Goal: Task Accomplishment & Management: Complete application form

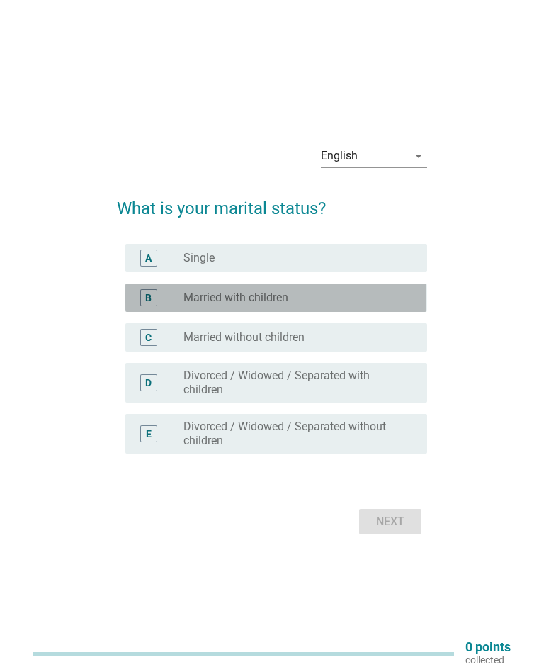
click at [155, 308] on div "B radio_button_unchecked Married with children" at bounding box center [275, 298] width 301 height 28
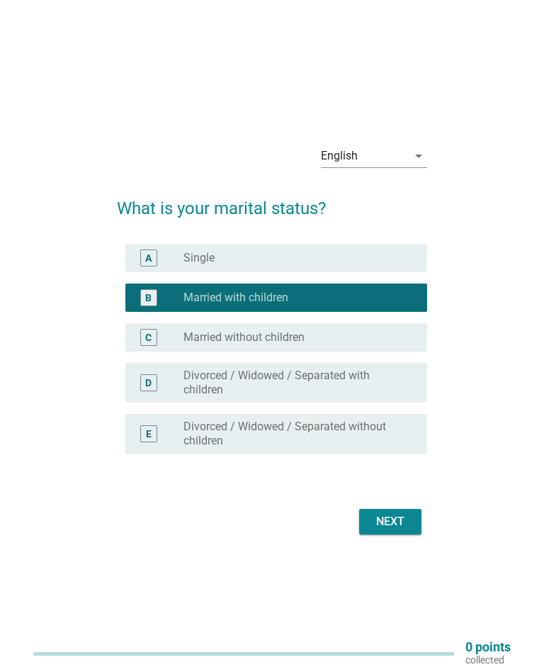
click at [380, 527] on div "Next" at bounding box center [391, 521] width 40 height 17
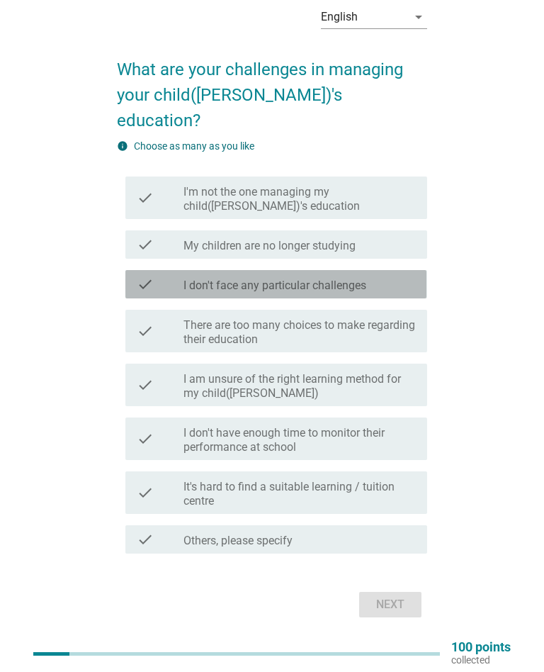
scroll to position [60, 0]
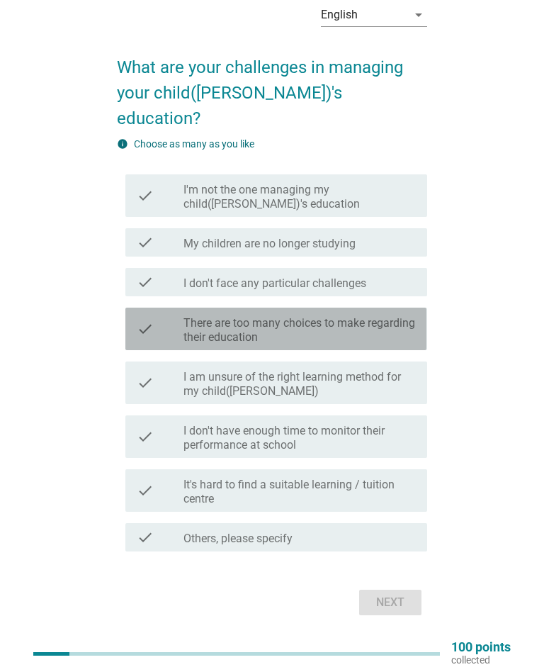
click at [160, 313] on div "check" at bounding box center [160, 328] width 47 height 31
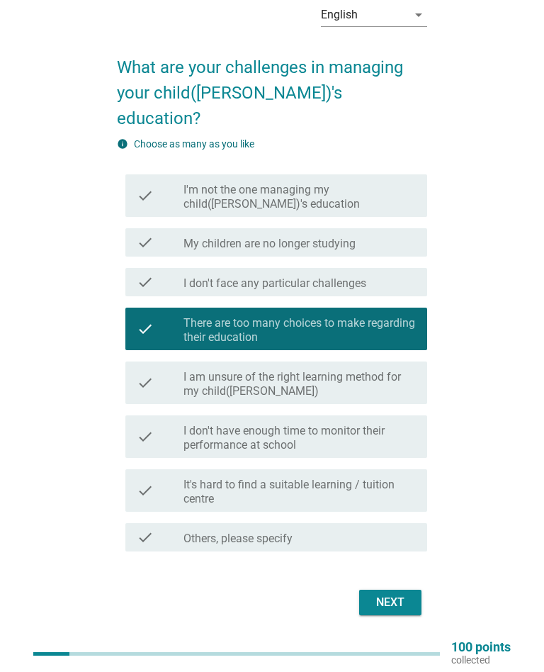
click at [399, 590] on button "Next" at bounding box center [390, 603] width 62 height 26
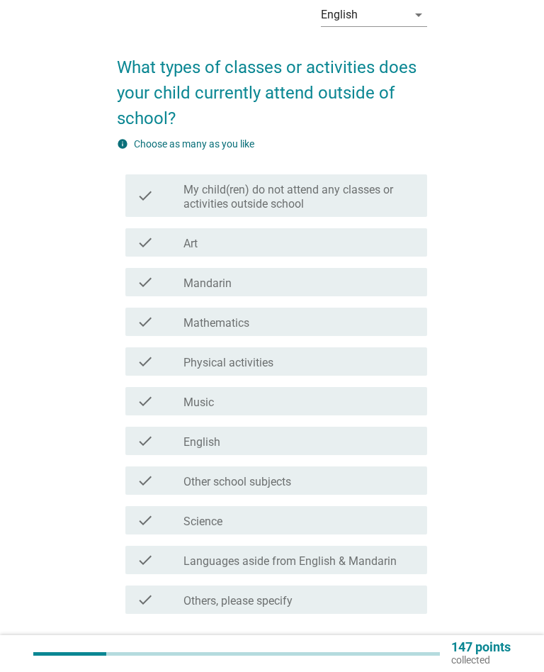
scroll to position [0, 0]
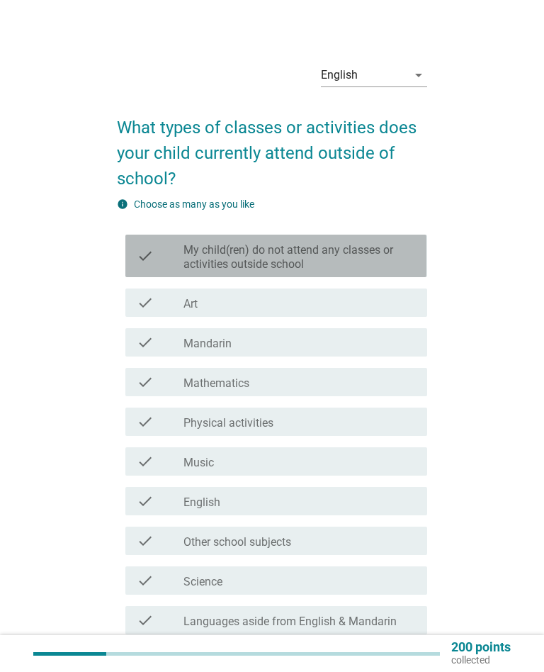
click at [147, 256] on icon "check" at bounding box center [145, 255] width 17 height 31
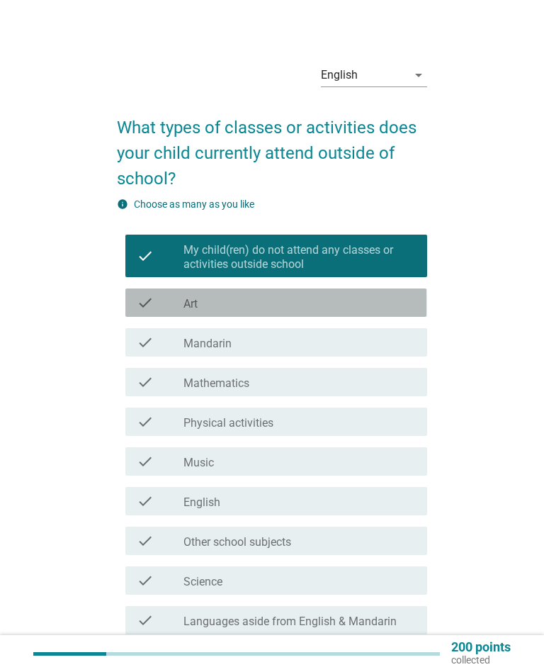
click at [383, 310] on div "check_box_outline_blank Art" at bounding box center [300, 302] width 232 height 17
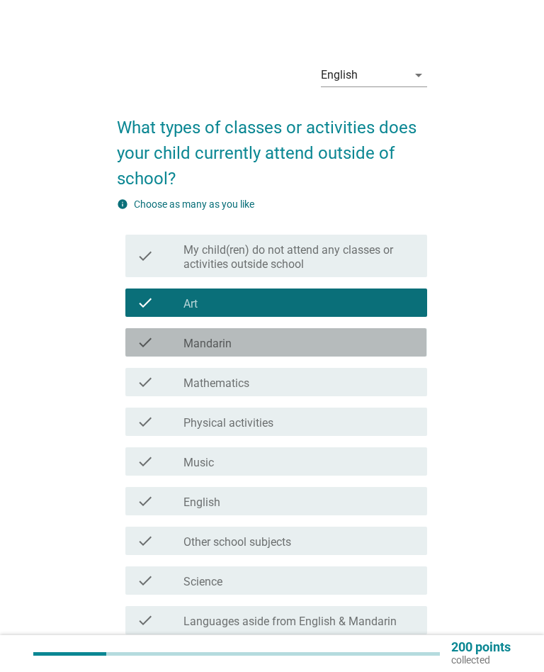
click at [381, 343] on div "check_box_outline_blank Mandarin" at bounding box center [300, 342] width 232 height 17
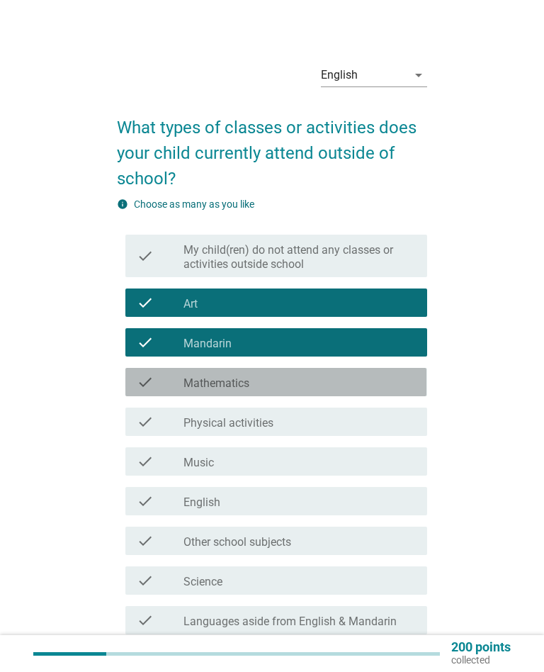
click at [388, 380] on div "check_box_outline_blank Mathematics" at bounding box center [300, 382] width 232 height 17
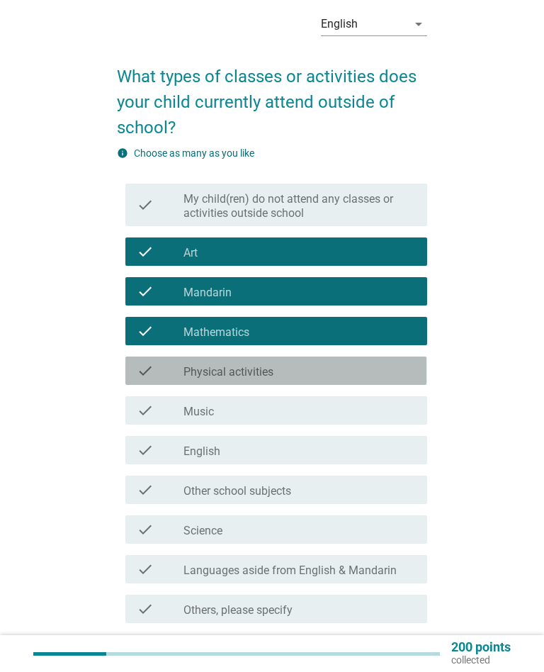
scroll to position [98, 0]
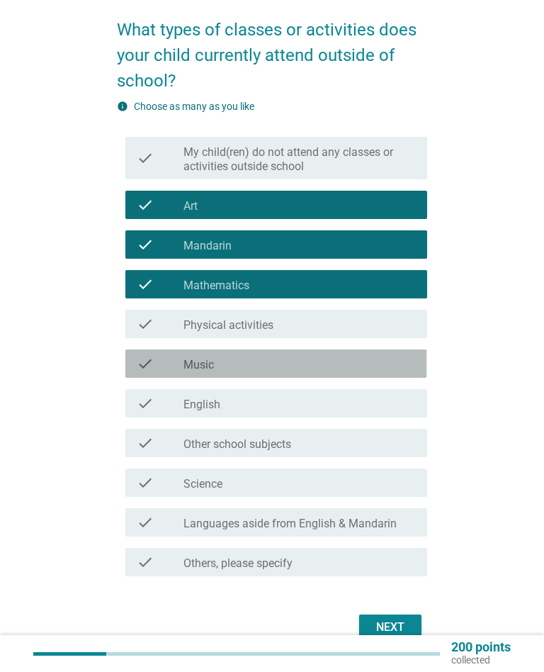
click at [398, 368] on div "check_box_outline_blank Music" at bounding box center [300, 363] width 232 height 17
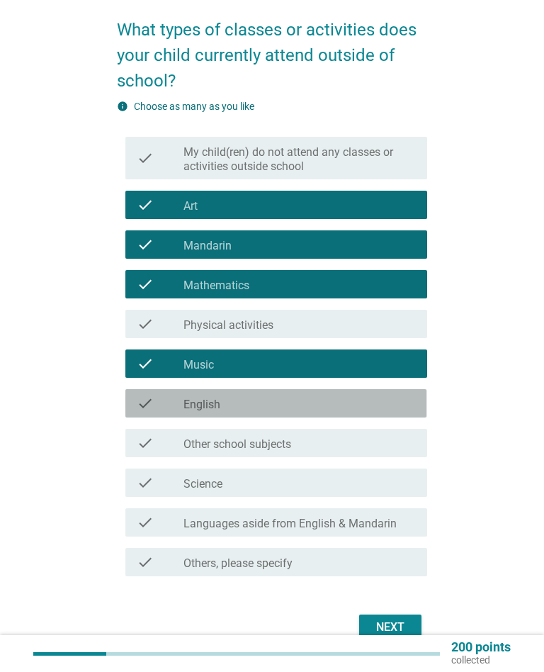
click at [405, 403] on div "check_box_outline_blank English" at bounding box center [300, 403] width 232 height 17
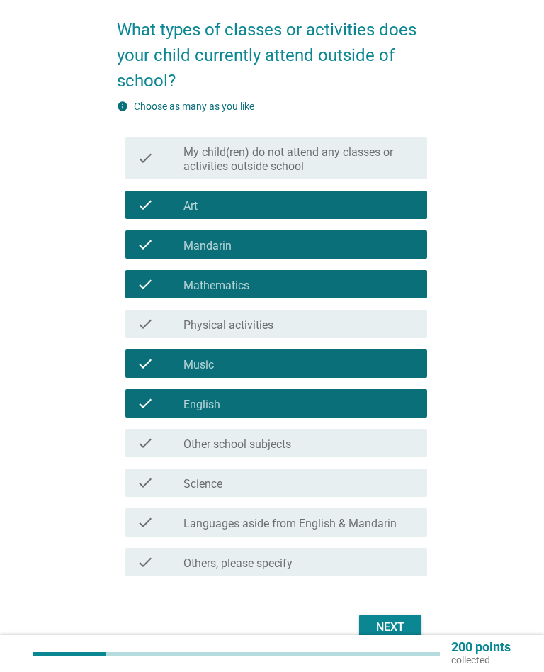
click at [410, 482] on div "check_box_outline_blank Science" at bounding box center [300, 482] width 232 height 17
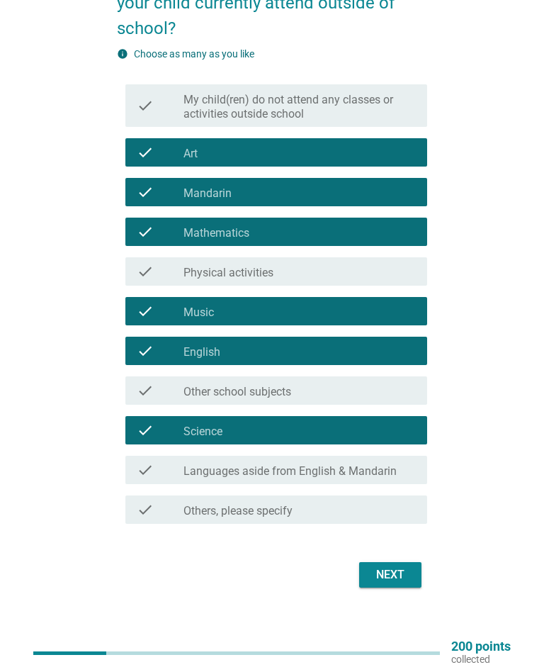
scroll to position [150, 0]
click at [407, 565] on button "Next" at bounding box center [390, 575] width 62 height 26
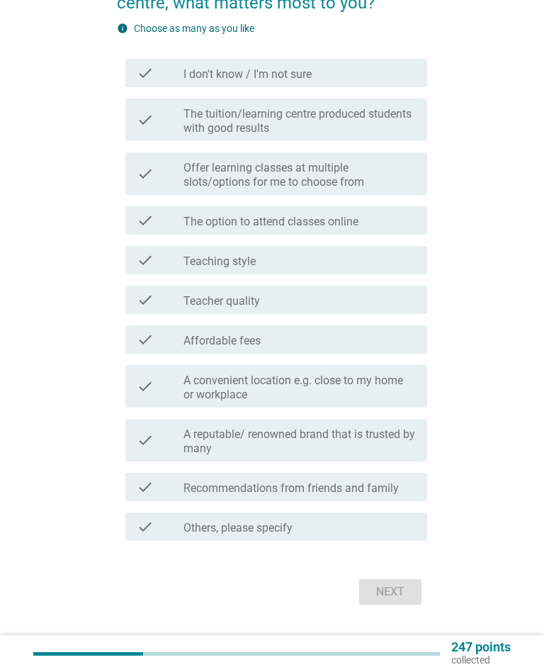
scroll to position [0, 0]
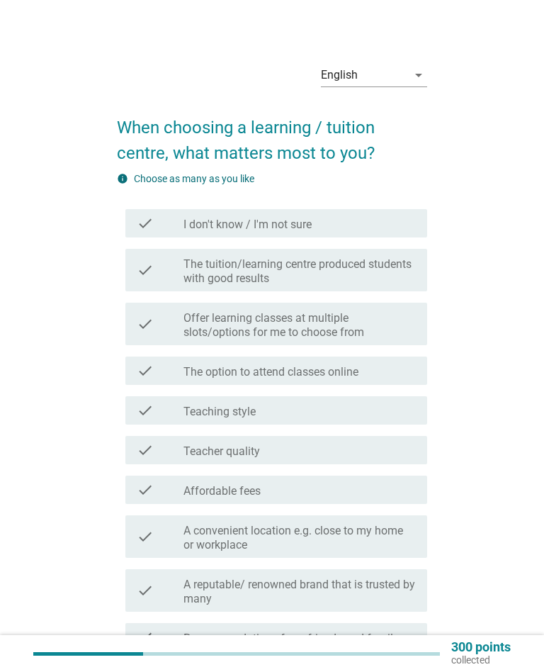
click at [125, 288] on div "check check_box_outline_blank The tuition/learning centre produced students wit…" at bounding box center [275, 270] width 301 height 43
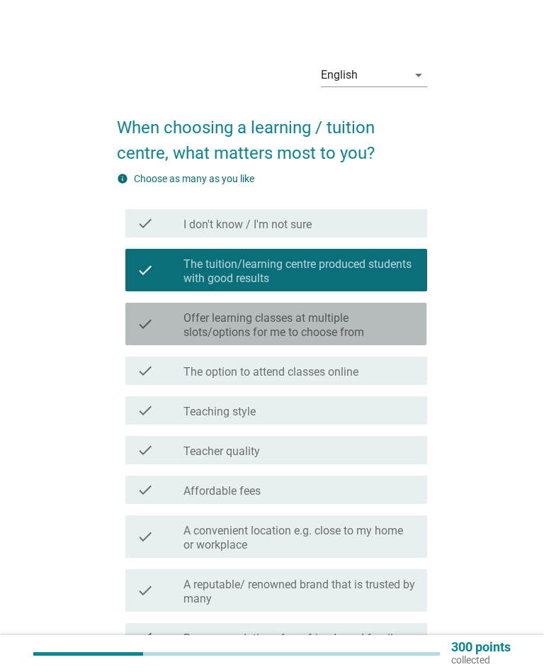
click at [405, 327] on label "Offer learning classes at multiple slots/options for me to choose from" at bounding box center [300, 325] width 232 height 28
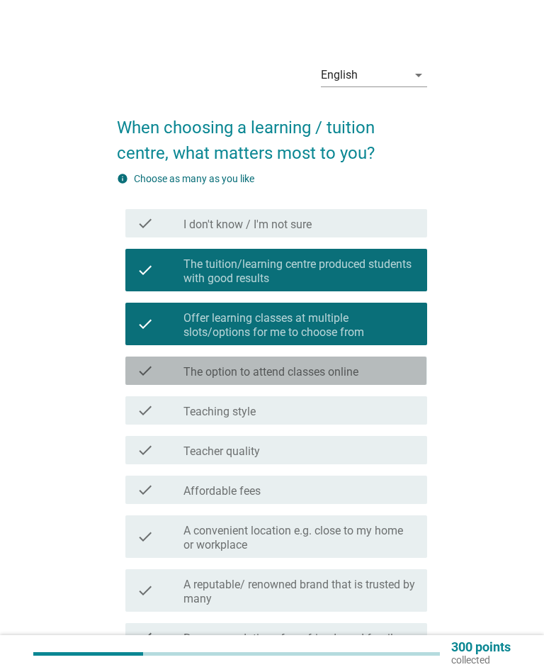
click at [396, 375] on div "check_box_outline_blank The option to attend classes online" at bounding box center [300, 370] width 232 height 17
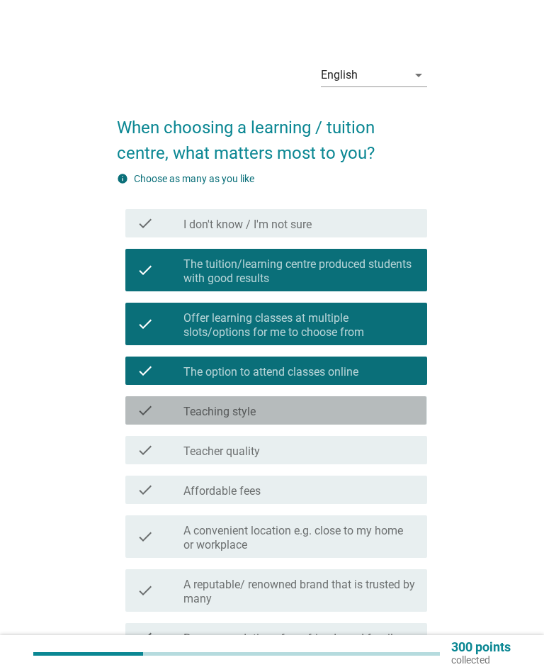
click at [386, 410] on div "check_box_outline_blank Teaching style" at bounding box center [300, 410] width 232 height 17
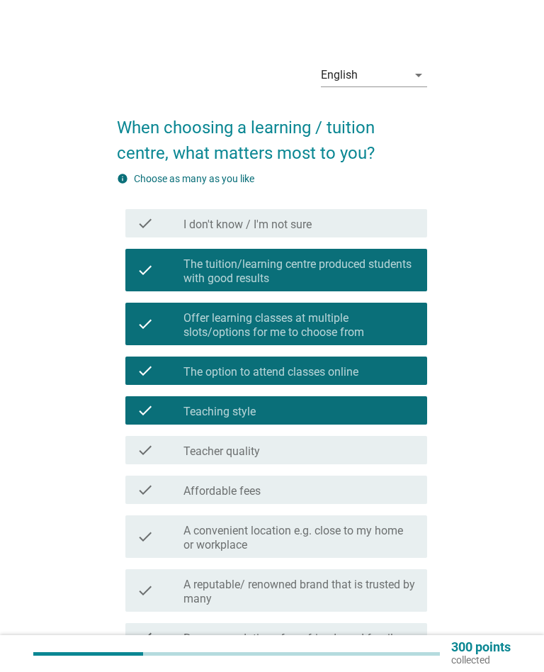
click at [387, 454] on div "check_box_outline_blank Teacher quality" at bounding box center [300, 450] width 232 height 17
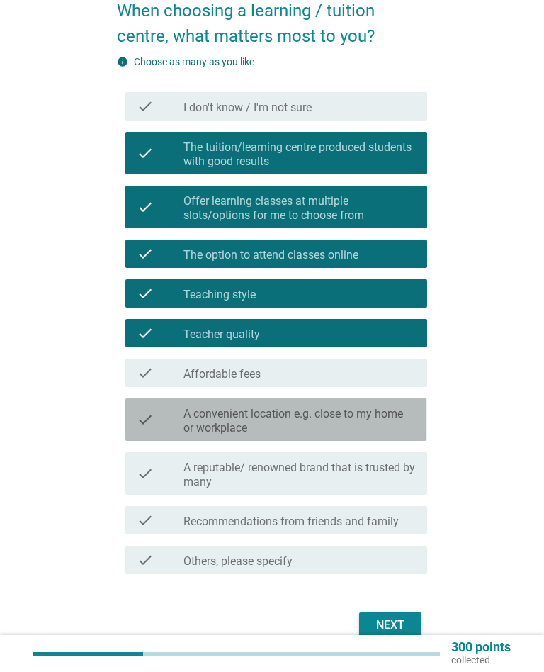
scroll to position [177, 0]
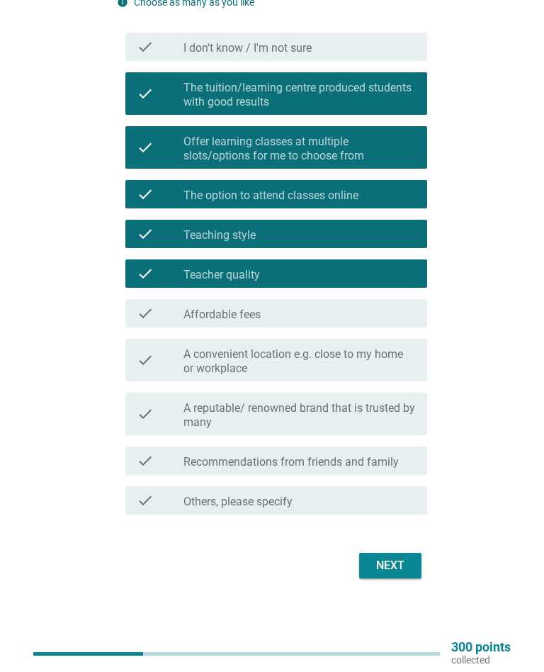
click at [409, 566] on div "Next" at bounding box center [391, 565] width 40 height 17
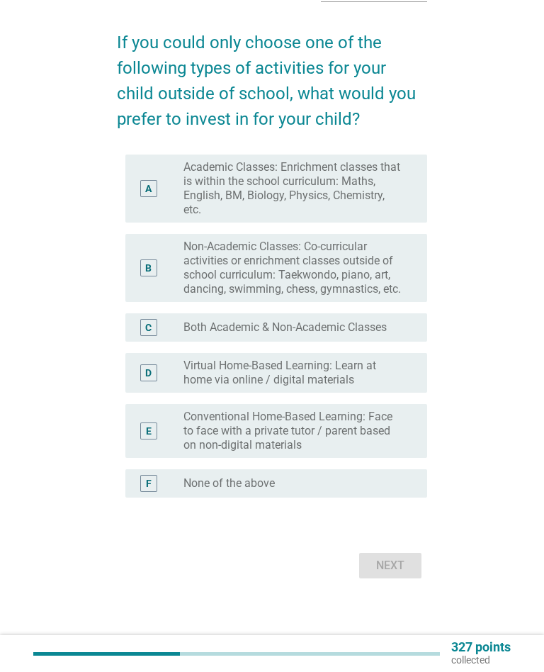
scroll to position [0, 0]
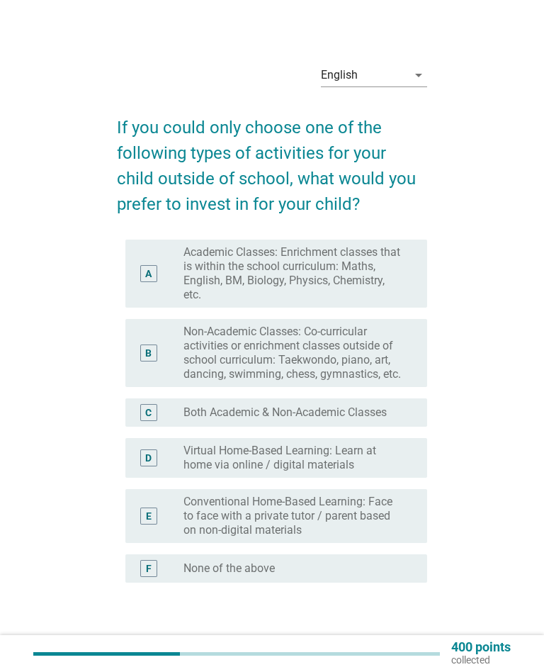
click at [121, 284] on div "A radio_button_unchecked Academic Classes: Enrichment classes that is within th…" at bounding box center [272, 273] width 310 height 79
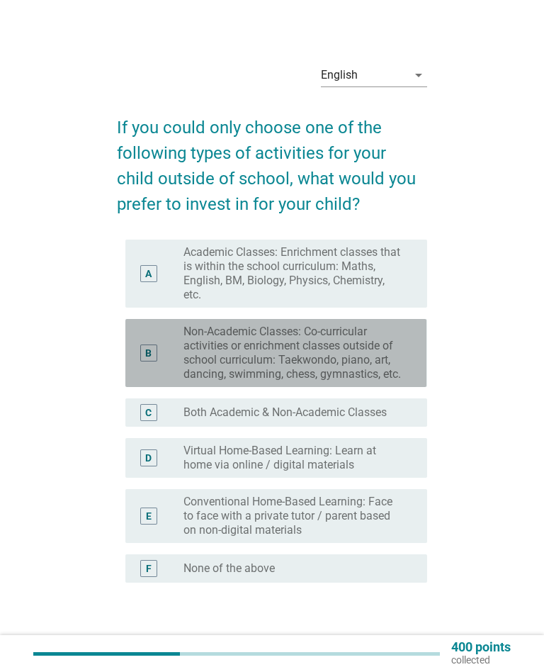
click at [147, 325] on div "B" at bounding box center [148, 353] width 23 height 57
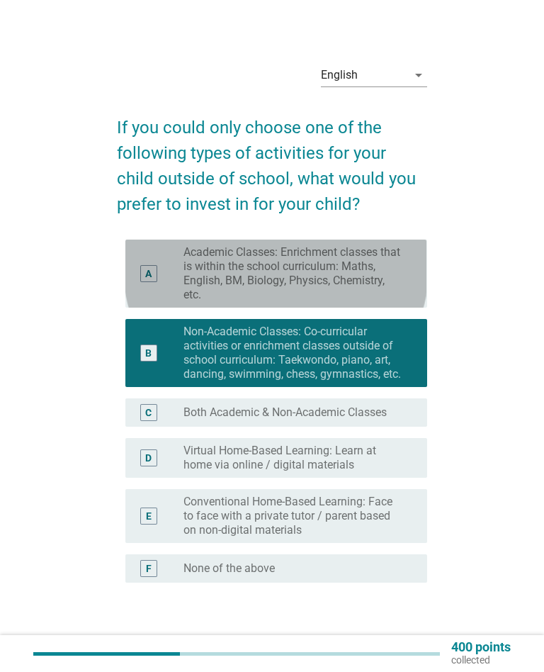
click at [140, 276] on div "A" at bounding box center [148, 273] width 23 height 57
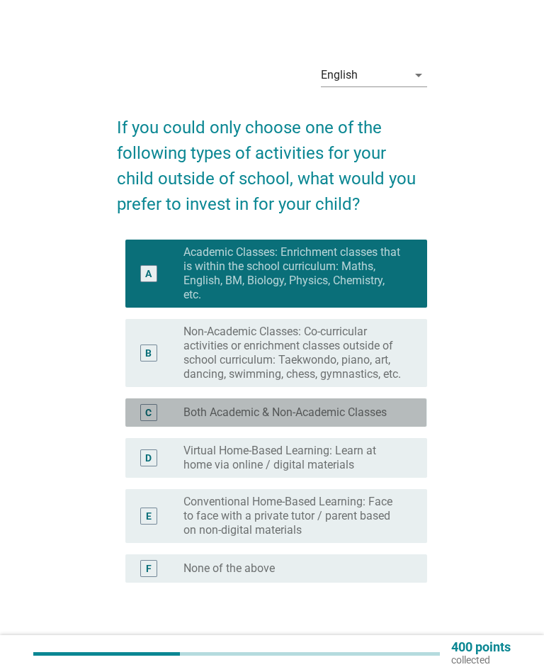
click at [159, 410] on div "C" at bounding box center [148, 412] width 23 height 17
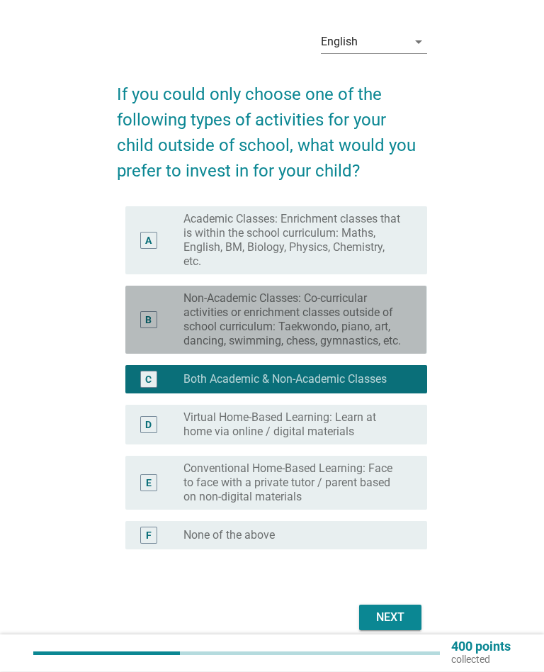
scroll to position [34, 0]
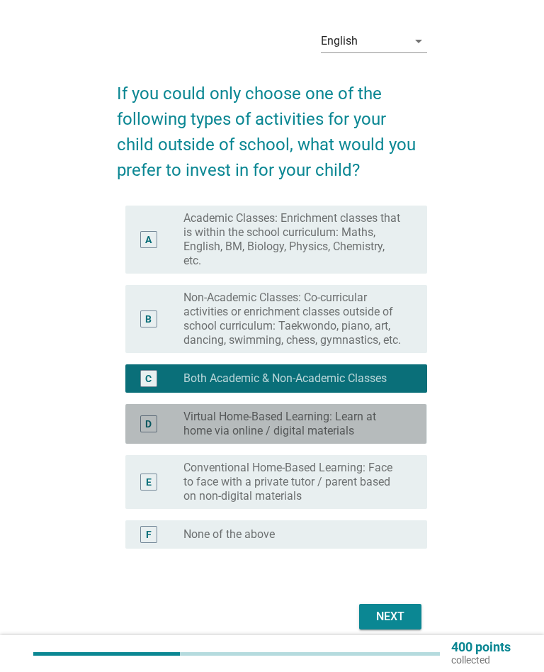
click at [150, 427] on div "D" at bounding box center [148, 424] width 6 height 15
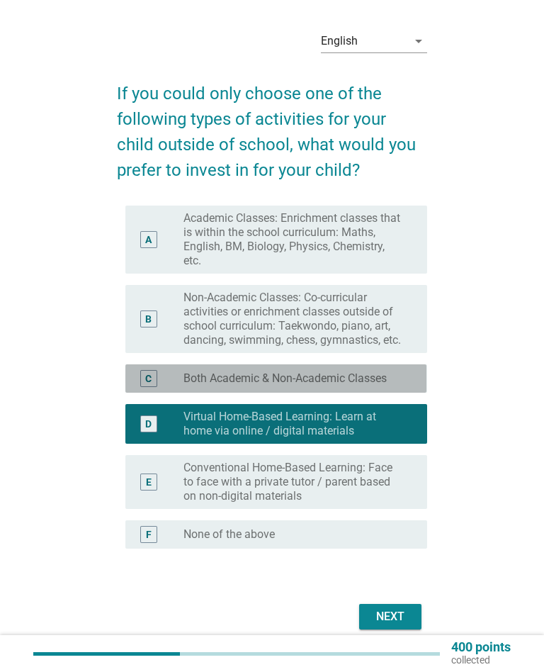
click at [147, 374] on div "C" at bounding box center [148, 378] width 6 height 15
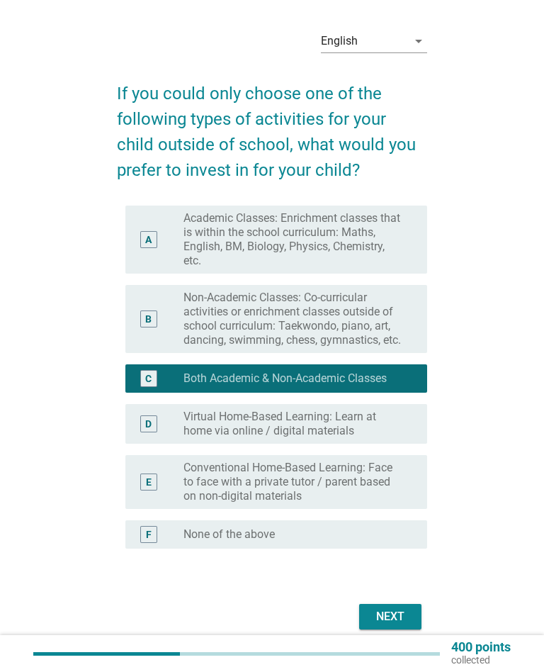
click at [394, 610] on div "Next" at bounding box center [391, 616] width 40 height 17
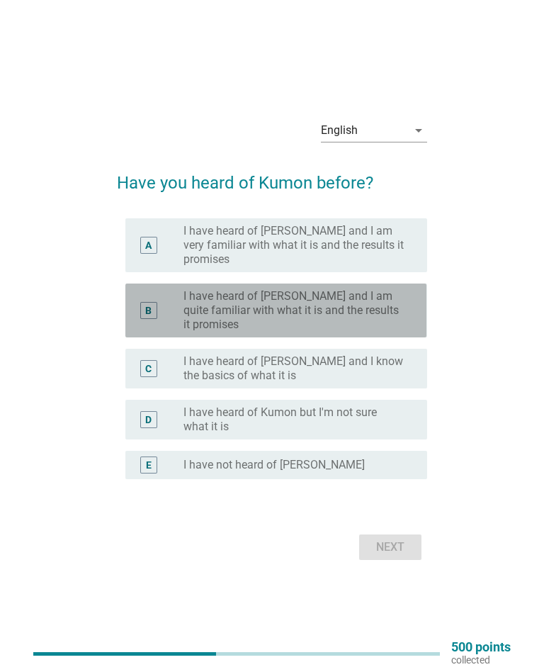
click at [415, 321] on div "radio_button_unchecked I have heard of [PERSON_NAME] and I am quite familiar wi…" at bounding box center [300, 310] width 232 height 43
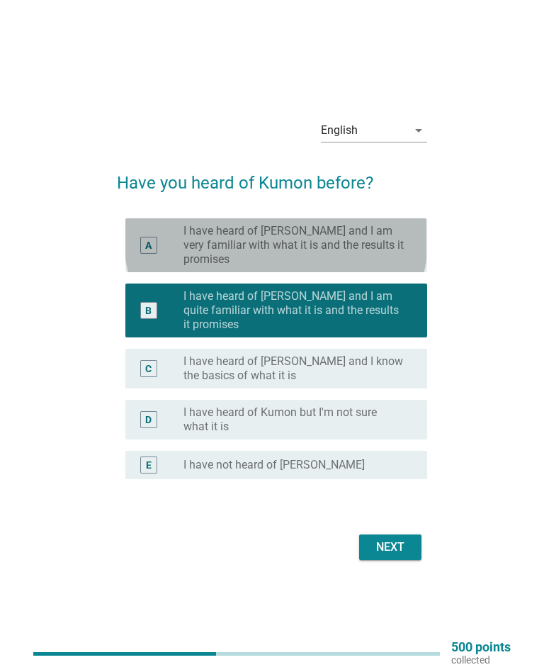
click at [359, 239] on label "I have heard of [PERSON_NAME] and I am very familiar with what it is and the re…" at bounding box center [294, 245] width 221 height 43
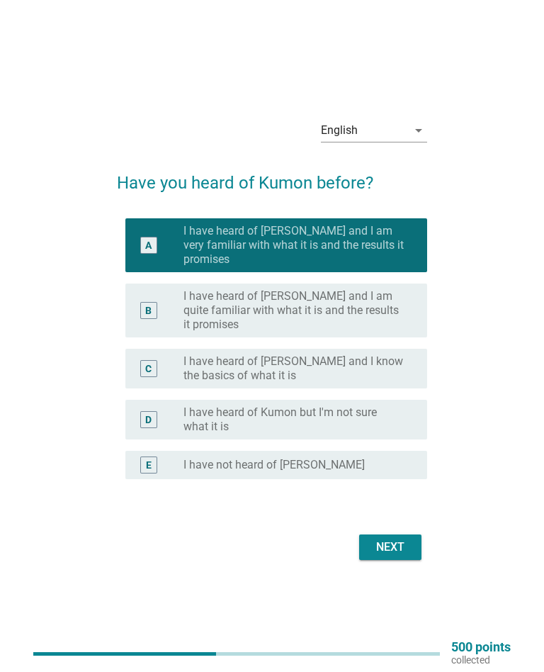
click at [410, 552] on button "Next" at bounding box center [390, 547] width 62 height 26
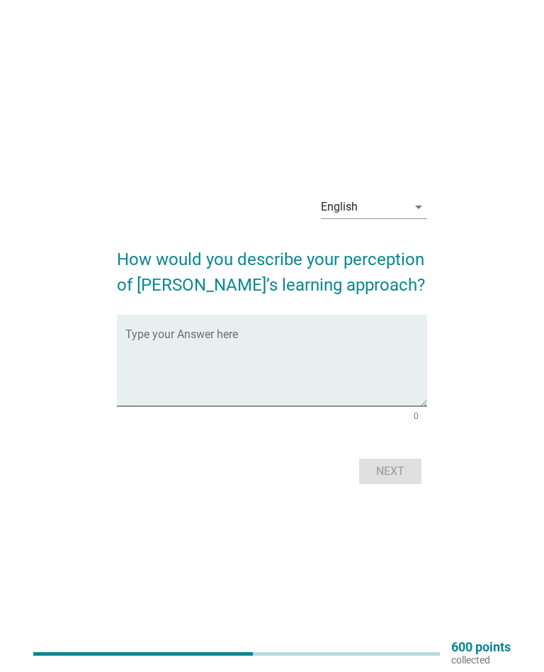
click at [129, 352] on textarea "Type your Answer here" at bounding box center [275, 369] width 301 height 74
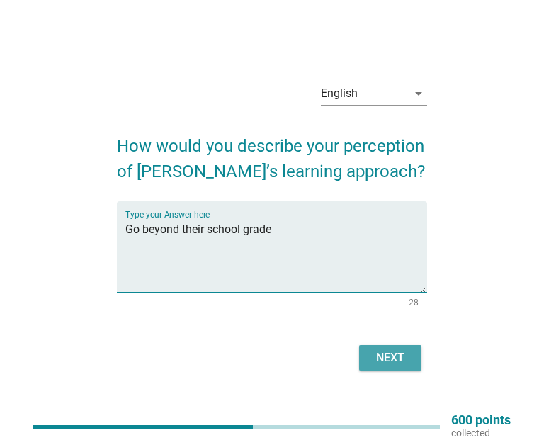
type textarea "Go beyond their school grade"
click at [391, 360] on div "Next" at bounding box center [391, 357] width 40 height 17
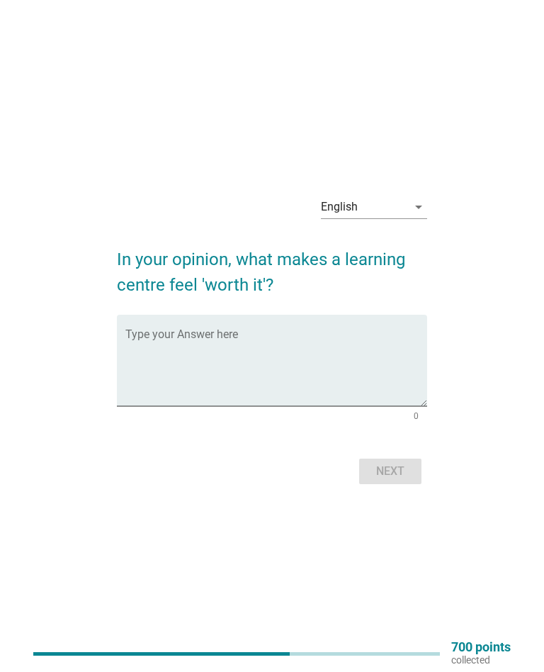
click at [146, 369] on textarea "Type your Answer here" at bounding box center [275, 369] width 301 height 74
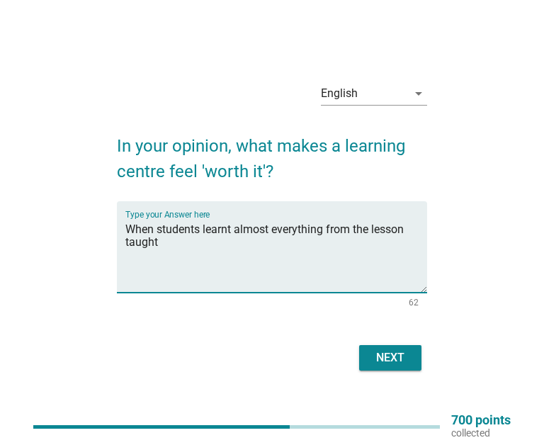
type textarea "When students learnt almost everything from the lesson taught"
click at [389, 364] on div "Next" at bounding box center [391, 357] width 40 height 17
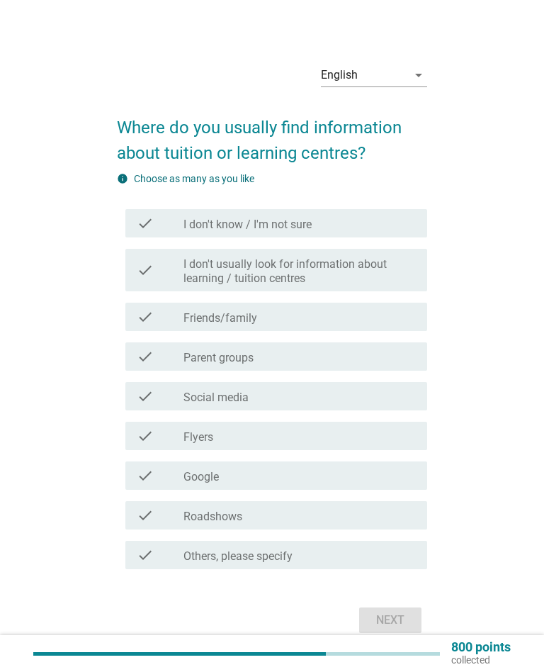
click at [127, 318] on div "check check_box_outline_blank Friends/family" at bounding box center [275, 317] width 301 height 28
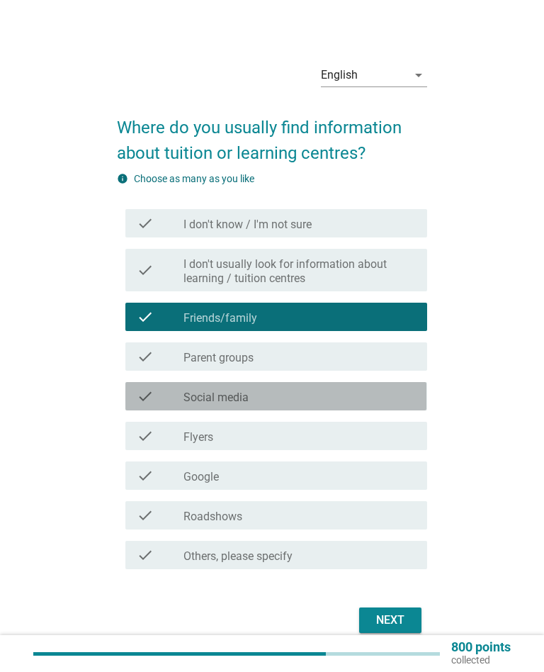
click at [151, 404] on icon "check" at bounding box center [145, 396] width 17 height 17
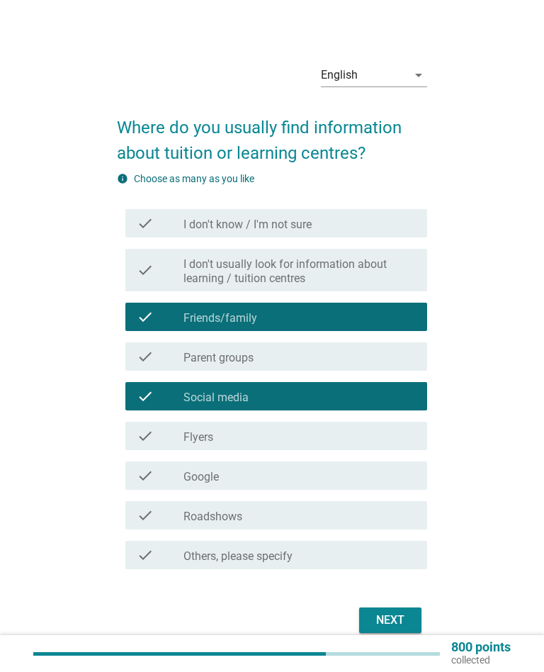
click at [167, 489] on div "check check_box_outline_blank Google" at bounding box center [275, 475] width 301 height 28
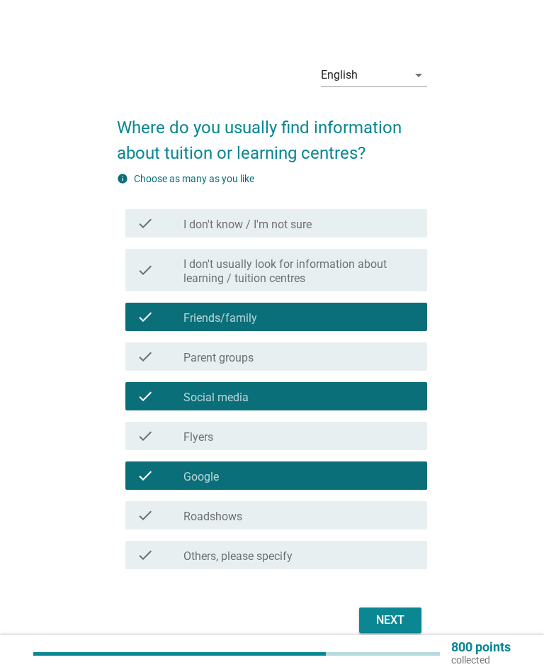
click at [400, 627] on div "Next" at bounding box center [391, 620] width 40 height 17
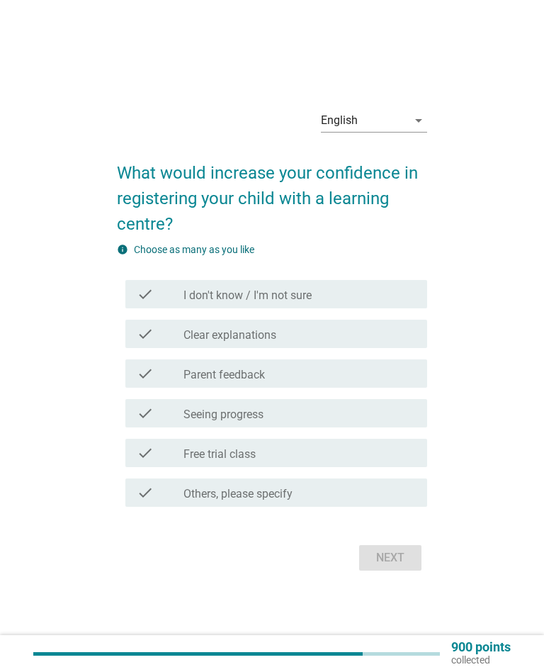
click at [127, 375] on div "check check_box_outline_blank Parent feedback" at bounding box center [275, 373] width 301 height 28
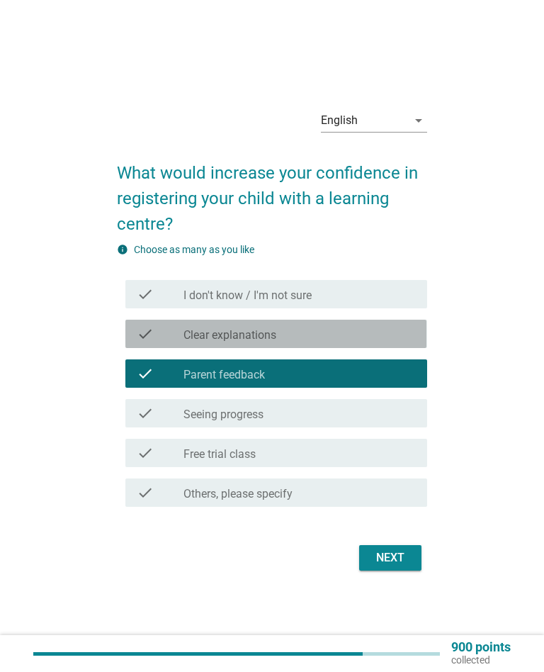
click at [133, 341] on div "check check_box_outline_blank Clear explanations" at bounding box center [275, 334] width 301 height 28
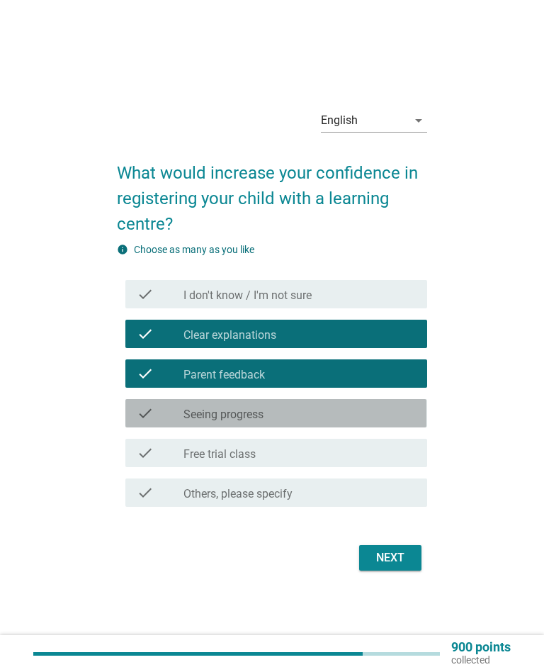
click at [156, 408] on div "check" at bounding box center [160, 413] width 47 height 17
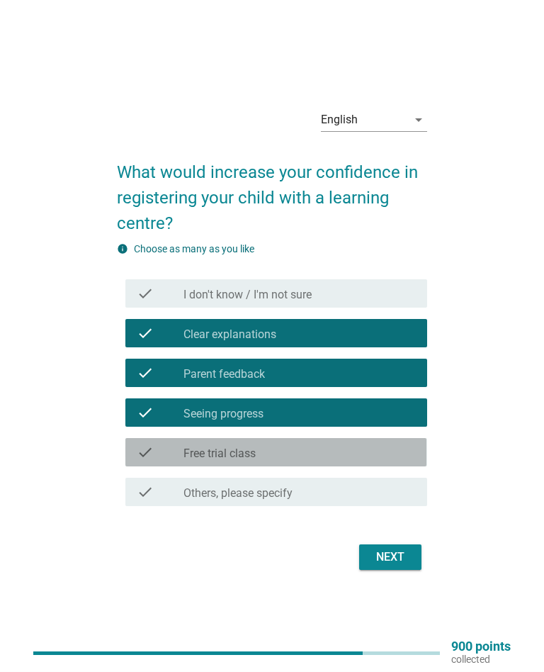
scroll to position [1, 0]
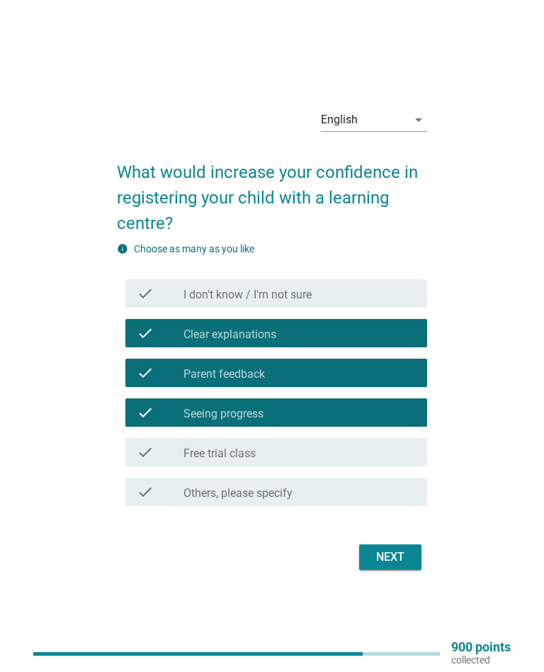
click at [362, 560] on button "Next" at bounding box center [390, 557] width 62 height 26
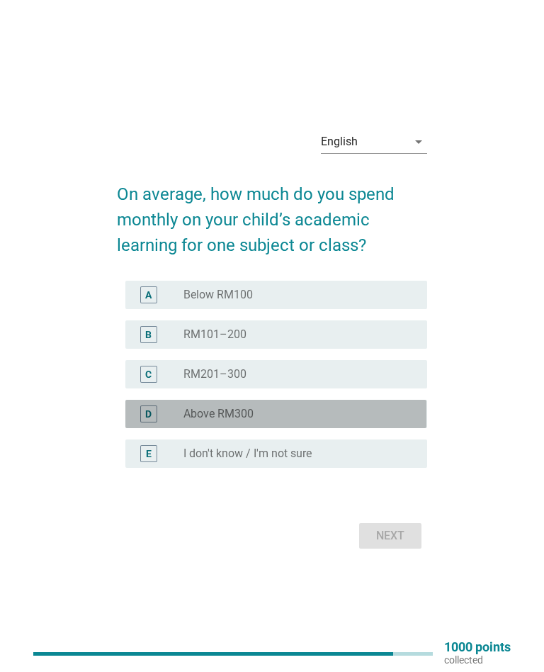
click at [142, 413] on div "D" at bounding box center [148, 413] width 17 height 17
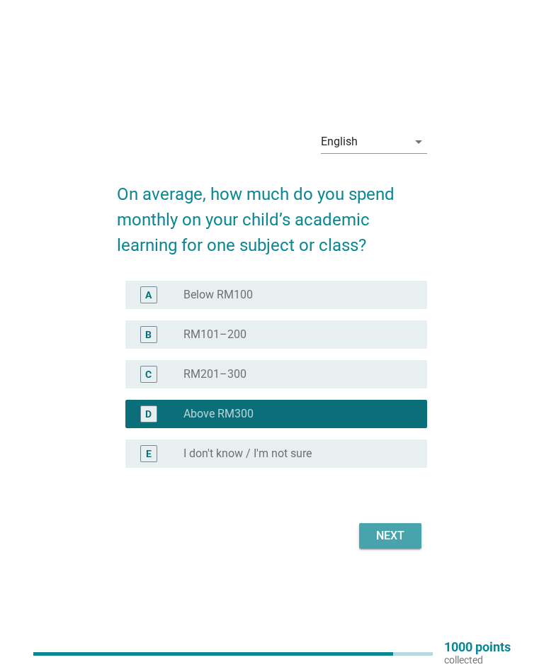
click at [362, 544] on button "Next" at bounding box center [390, 536] width 62 height 26
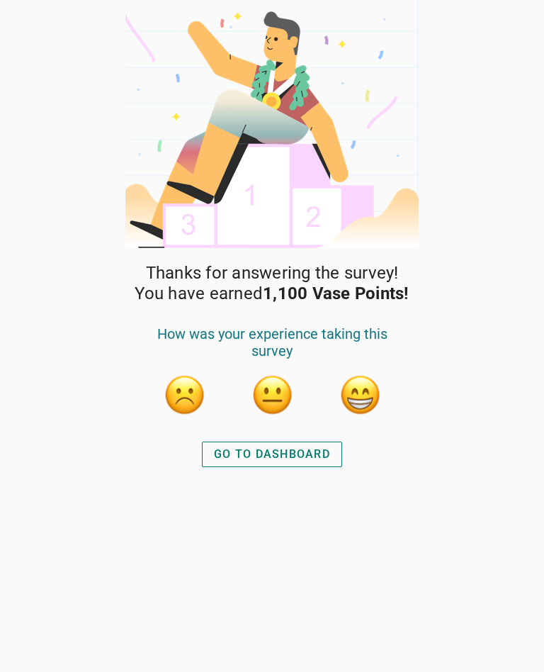
click at [222, 465] on button "GO TO DASHBOARD" at bounding box center [272, 455] width 140 height 26
